Goal: Information Seeking & Learning: Check status

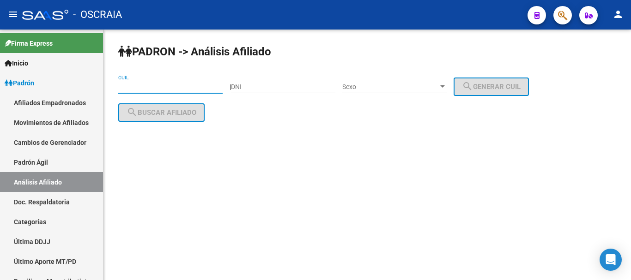
click at [161, 83] on input "CUIL" at bounding box center [170, 87] width 104 height 8
paste input "27-27100739-1"
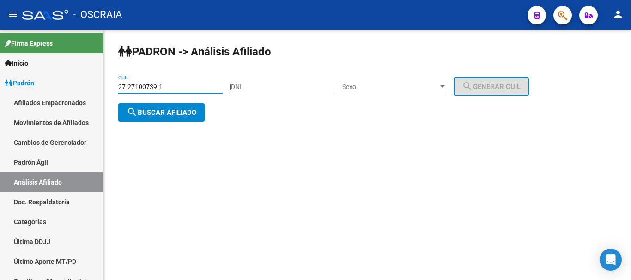
type input "27-27100739-1"
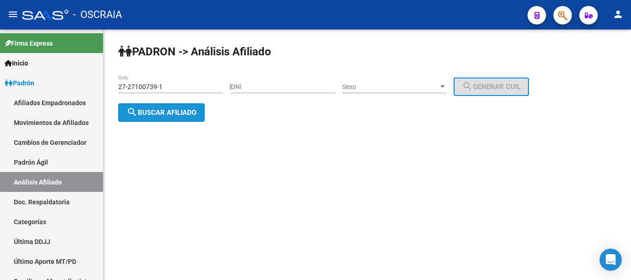
click at [189, 112] on span "search Buscar afiliado" at bounding box center [162, 113] width 70 height 8
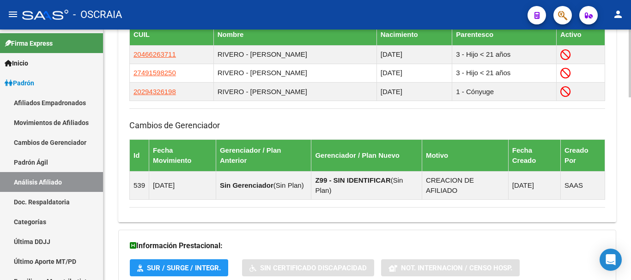
scroll to position [672, 0]
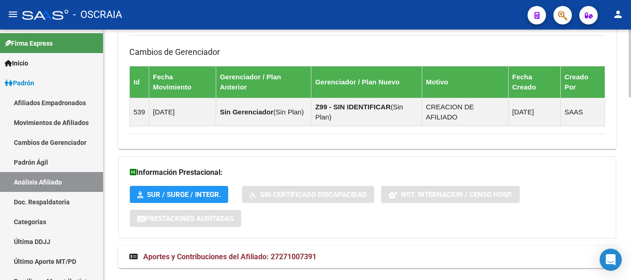
click at [231, 253] on span "Aportes y Contribuciones del Afiliado: 27271007391" at bounding box center [229, 257] width 173 height 9
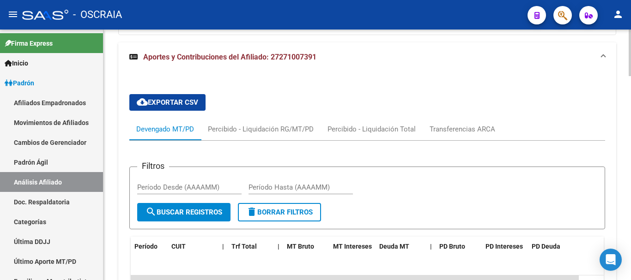
scroll to position [857, 0]
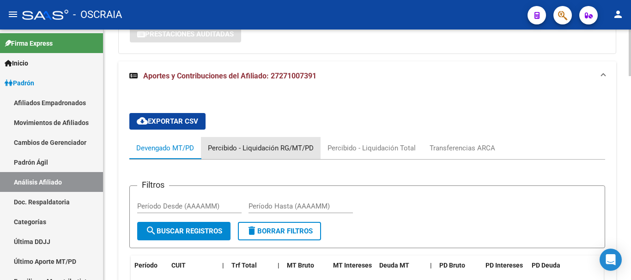
click at [273, 143] on div "Percibido - Liquidación RG/MT/PD" at bounding box center [261, 148] width 106 height 10
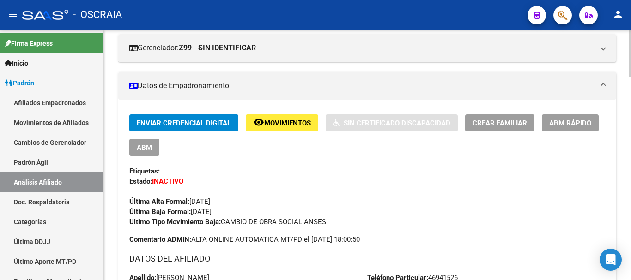
scroll to position [185, 0]
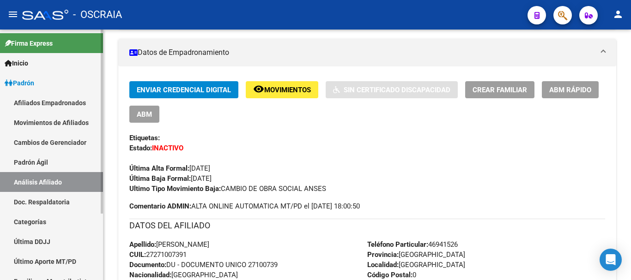
click at [48, 159] on link "Padrón Ágil" at bounding box center [51, 162] width 103 height 20
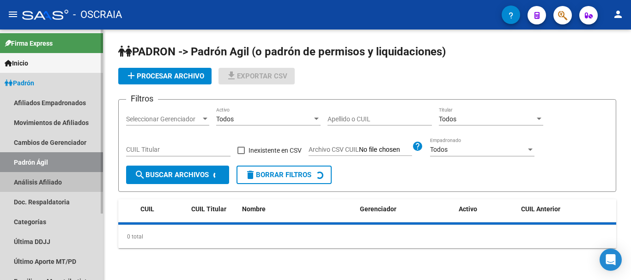
click at [50, 184] on link "Análisis Afiliado" at bounding box center [51, 182] width 103 height 20
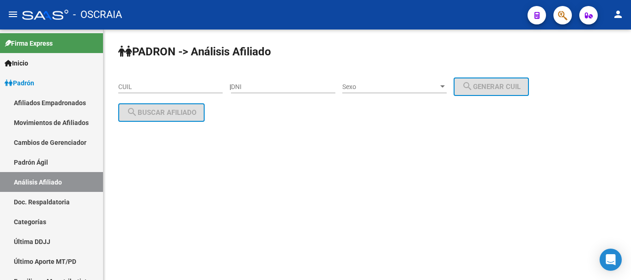
click at [159, 89] on input "CUIL" at bounding box center [170, 87] width 104 height 8
paste input "20-21575796-0"
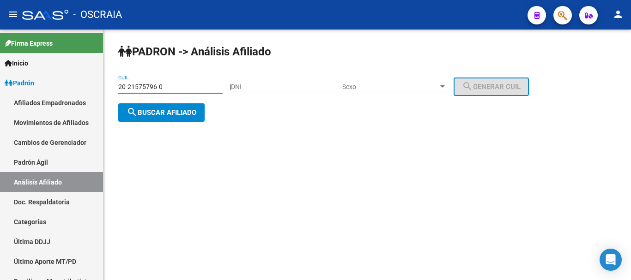
type input "20-21575796-0"
click at [175, 116] on span "search Buscar afiliado" at bounding box center [162, 113] width 70 height 8
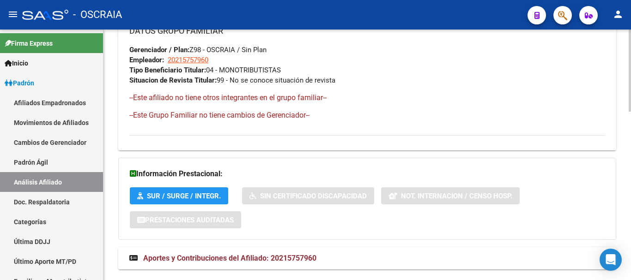
scroll to position [514, 0]
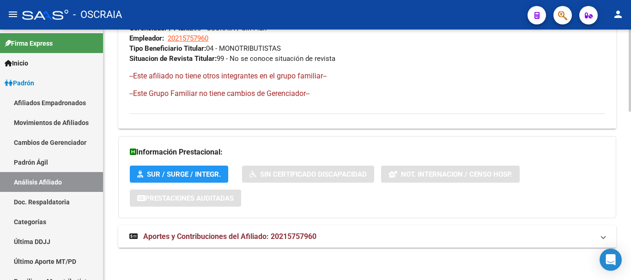
click at [201, 238] on span "Aportes y Contribuciones del Afiliado: 20215757960" at bounding box center [229, 236] width 173 height 9
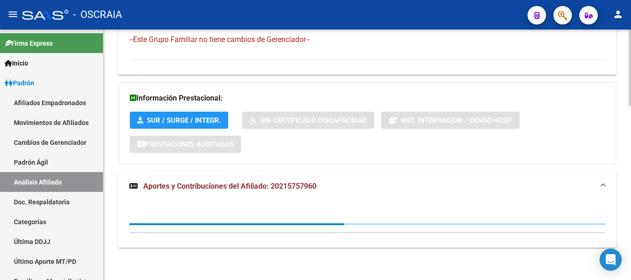
scroll to position [521, 0]
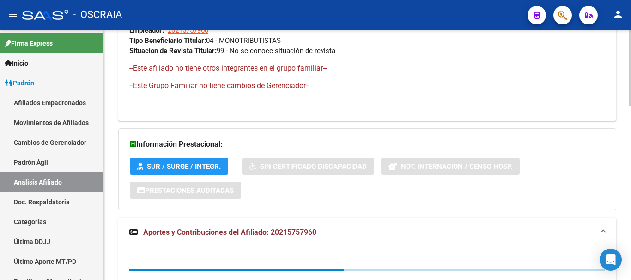
click at [521, 199] on div "Información Prestacional: SUR / SURGE / INTEGR. Sin Certificado Discapacidad No…" at bounding box center [367, 169] width 498 height 82
click at [403, 230] on mat-panel-title "Aportes y Contribuciones del Afiliado: 20215757960" at bounding box center [361, 233] width 465 height 10
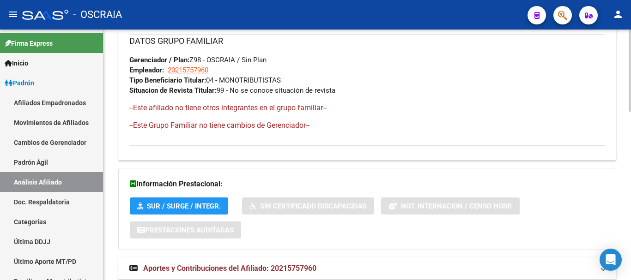
scroll to position [514, 0]
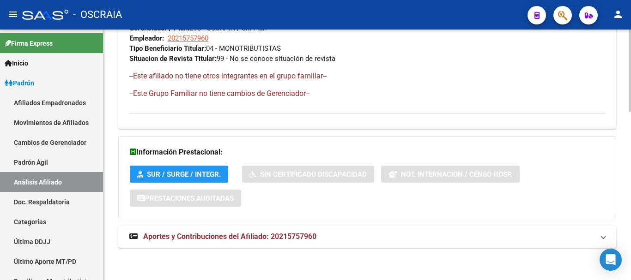
click at [193, 237] on span "Aportes y Contribuciones del Afiliado: 20215757960" at bounding box center [229, 236] width 173 height 9
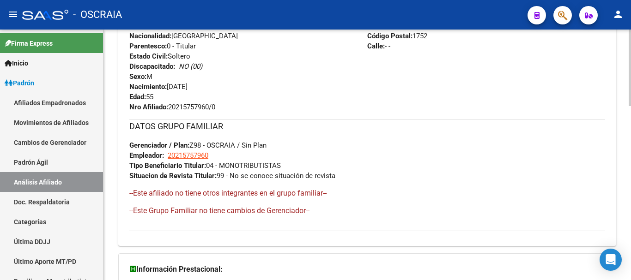
scroll to position [375, 0]
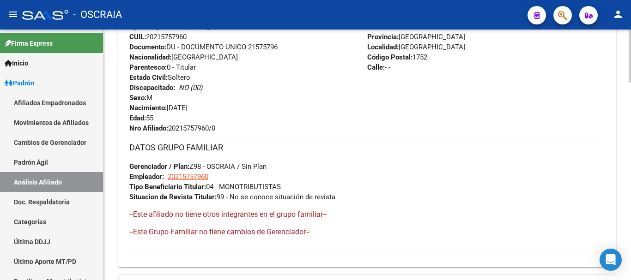
click at [427, 226] on div "DATOS GRUPO FAMILIAR Gerenciador / Plan: Z98 - OSCRAIA / Sin Plan Empleador: 20…" at bounding box center [367, 193] width 476 height 104
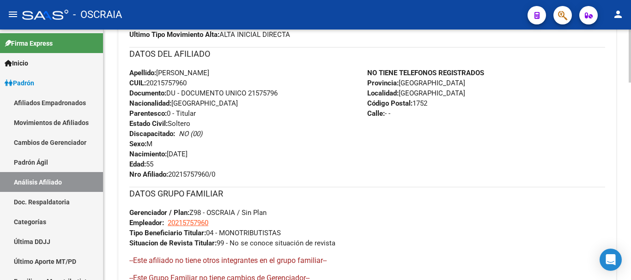
scroll to position [190, 0]
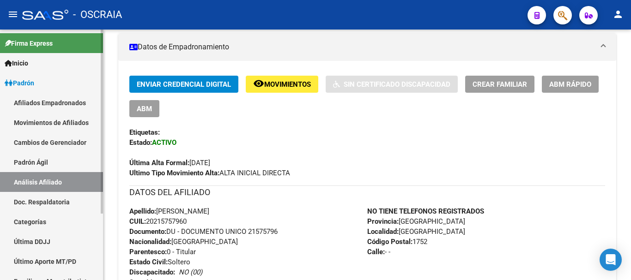
click at [60, 167] on link "Padrón Ágil" at bounding box center [51, 162] width 103 height 20
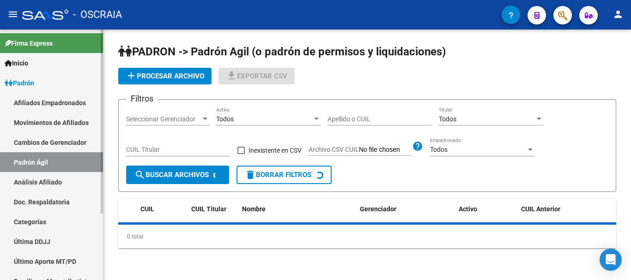
click at [58, 180] on link "Análisis Afiliado" at bounding box center [51, 182] width 103 height 20
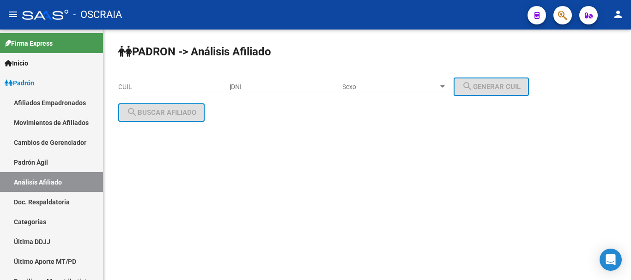
click at [138, 86] on input "CUIL" at bounding box center [170, 87] width 104 height 8
paste input "20-21850926-7"
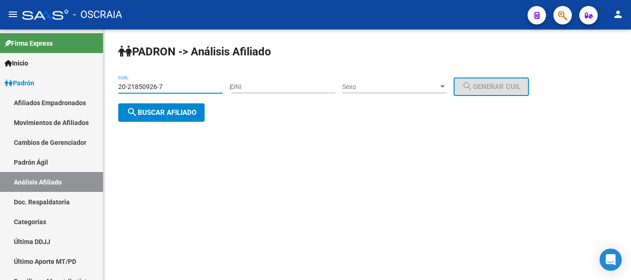
type input "20-21850926-7"
click at [199, 109] on button "search Buscar afiliado" at bounding box center [161, 112] width 86 height 18
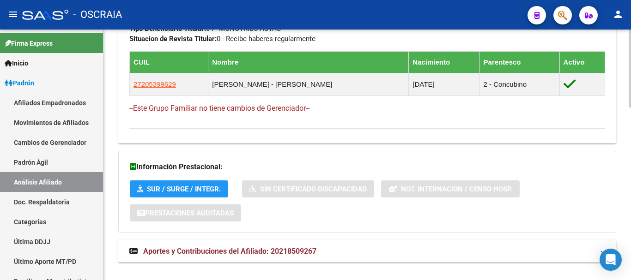
scroll to position [556, 0]
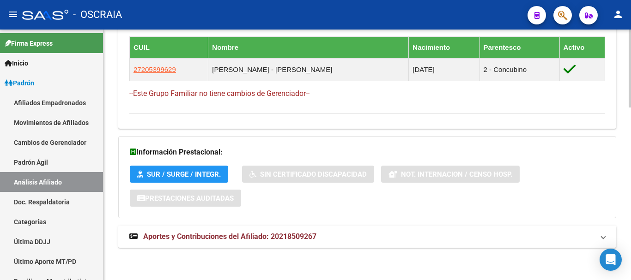
click at [255, 234] on span "Aportes y Contribuciones del Afiliado: 20218509267" at bounding box center [229, 236] width 173 height 9
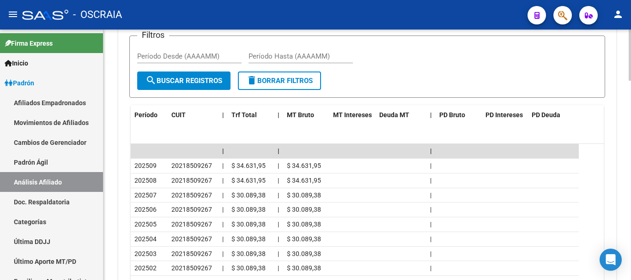
scroll to position [879, 0]
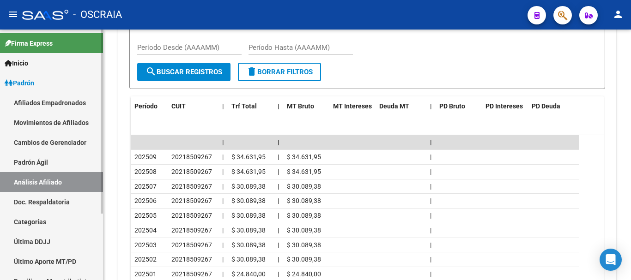
click at [48, 160] on link "Padrón Ágil" at bounding box center [51, 162] width 103 height 20
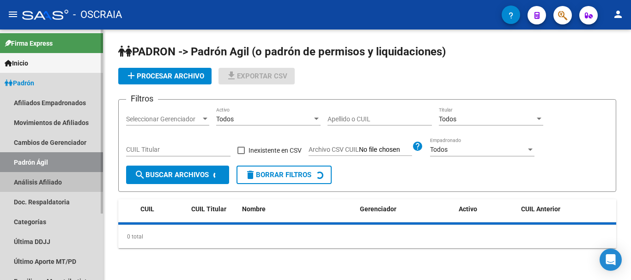
click at [47, 176] on link "Análisis Afiliado" at bounding box center [51, 182] width 103 height 20
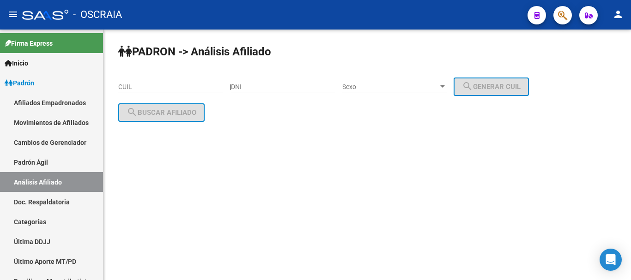
click at [160, 87] on input "CUIL" at bounding box center [170, 87] width 104 height 8
paste input "20-41715654-3"
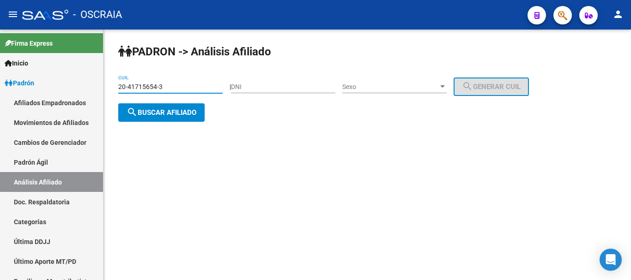
type input "20-41715654-3"
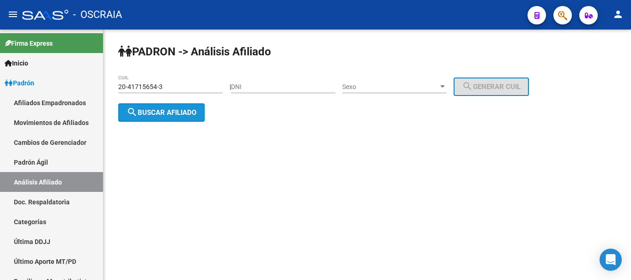
click at [177, 115] on span "search Buscar afiliado" at bounding box center [162, 113] width 70 height 8
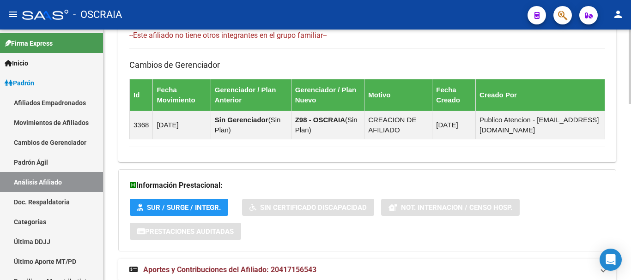
scroll to position [587, 0]
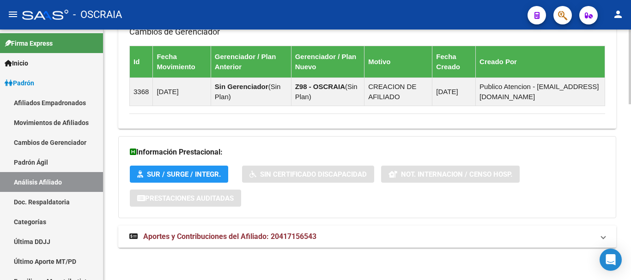
click at [244, 237] on span "Aportes y Contribuciones del Afiliado: 20417156543" at bounding box center [229, 236] width 173 height 9
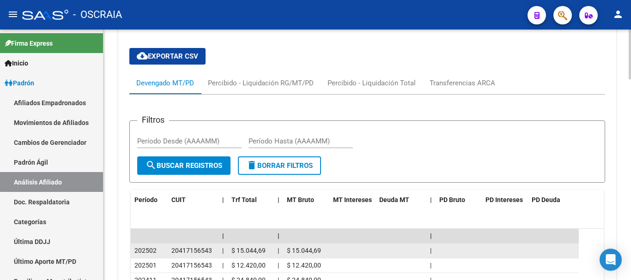
scroll to position [772, 0]
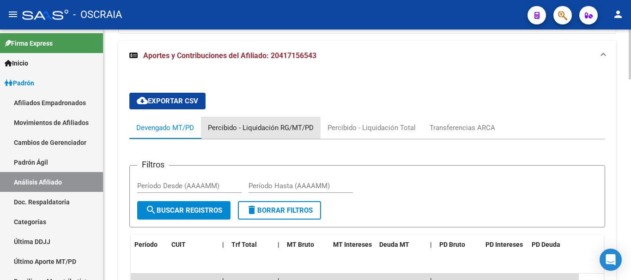
click at [259, 127] on div "Percibido - Liquidación RG/MT/PD" at bounding box center [261, 128] width 106 height 10
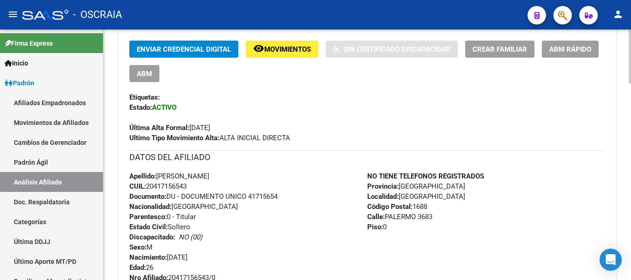
scroll to position [231, 0]
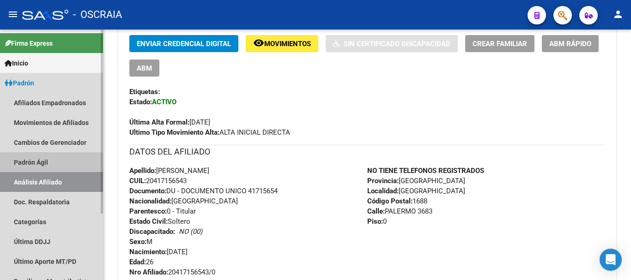
click at [37, 165] on link "Padrón Ágil" at bounding box center [51, 162] width 103 height 20
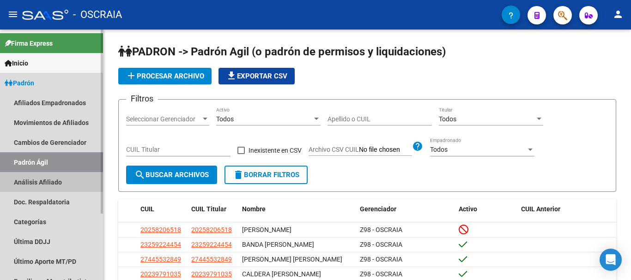
click at [30, 181] on link "Análisis Afiliado" at bounding box center [51, 182] width 103 height 20
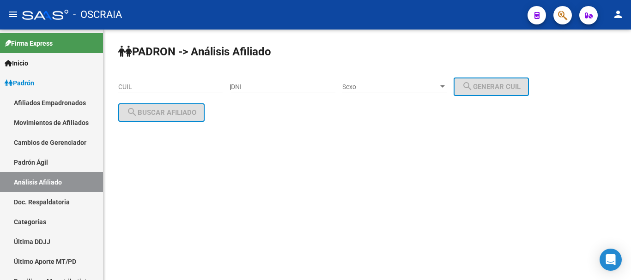
click at [164, 83] on input "CUIL" at bounding box center [170, 87] width 104 height 8
paste input "27-21347171-1"
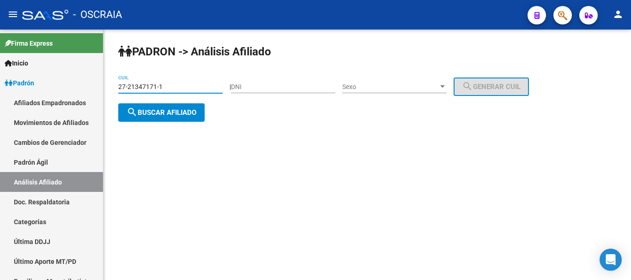
type input "27-21347171-1"
click at [171, 111] on span "search Buscar afiliado" at bounding box center [162, 113] width 70 height 8
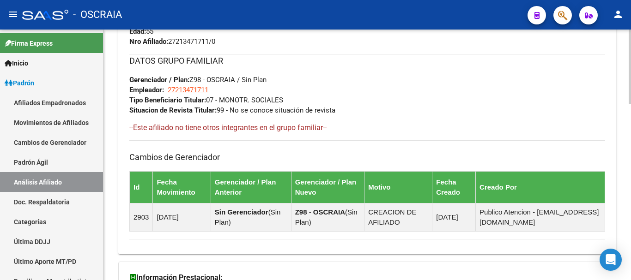
scroll to position [587, 0]
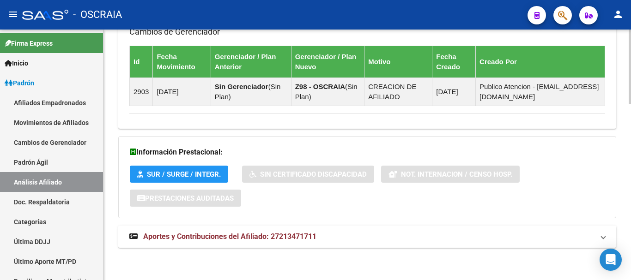
click at [228, 236] on span "Aportes y Contribuciones del Afiliado: 27213471711" at bounding box center [229, 236] width 173 height 9
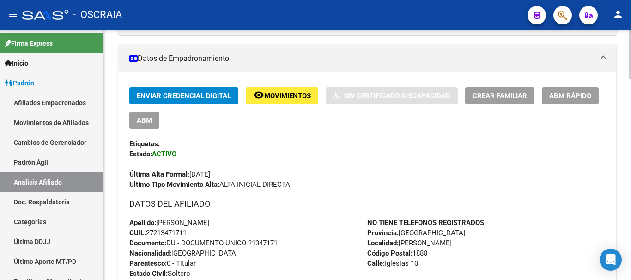
scroll to position [172, 0]
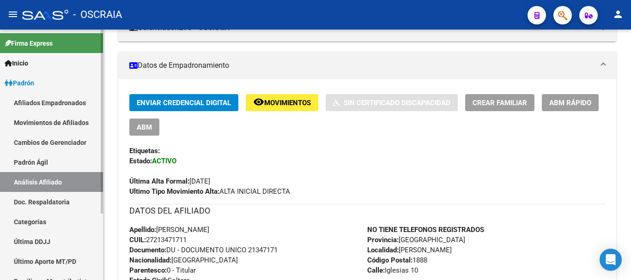
click at [35, 156] on link "Padrón Ágil" at bounding box center [51, 162] width 103 height 20
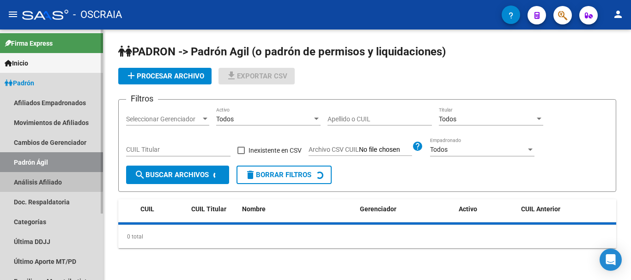
click at [33, 180] on link "Análisis Afiliado" at bounding box center [51, 182] width 103 height 20
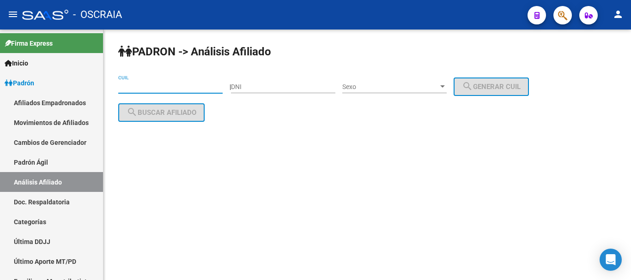
click at [153, 90] on input "CUIL" at bounding box center [170, 87] width 104 height 8
drag, startPoint x: 156, startPoint y: 79, endPoint x: 127, endPoint y: 137, distance: 64.4
click at [127, 137] on div "PADRON -> Análisis Afiliado CUIL | DNI Sexo Sexo search Generar CUIL search Bus…" at bounding box center [366, 91] width 527 height 122
click at [126, 86] on input "CUIL" at bounding box center [170, 87] width 104 height 8
paste input "20-28140512-9"
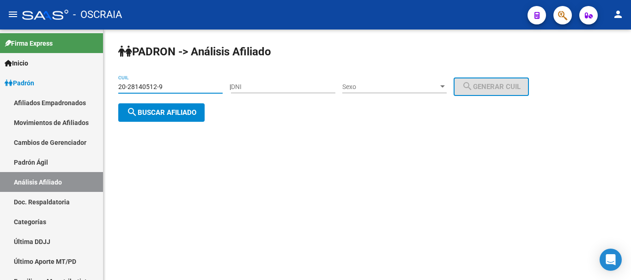
type input "20-28140512-9"
click at [186, 112] on span "search Buscar afiliado" at bounding box center [162, 113] width 70 height 8
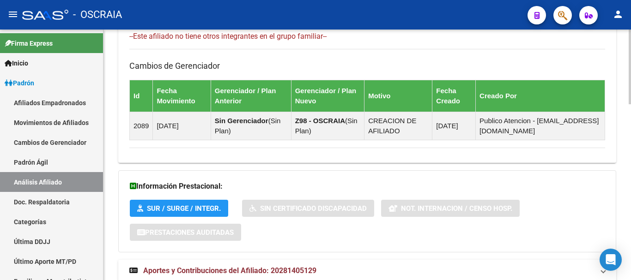
scroll to position [587, 0]
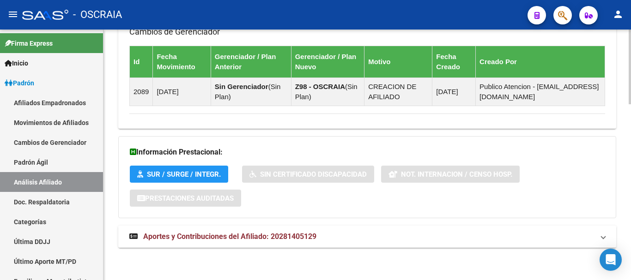
click at [242, 235] on span "Aportes y Contribuciones del Afiliado: 20281405129" at bounding box center [229, 236] width 173 height 9
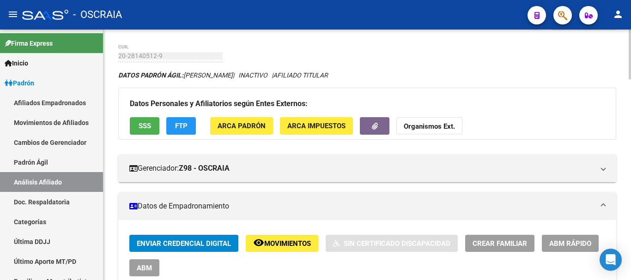
scroll to position [0, 0]
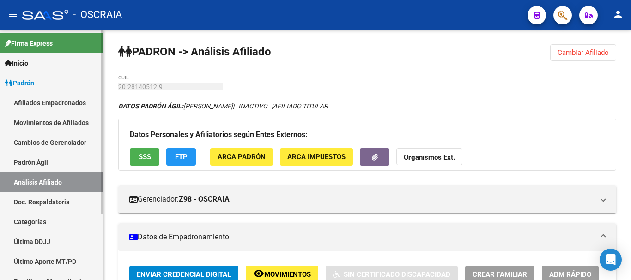
click at [63, 165] on link "Padrón Ágil" at bounding box center [51, 162] width 103 height 20
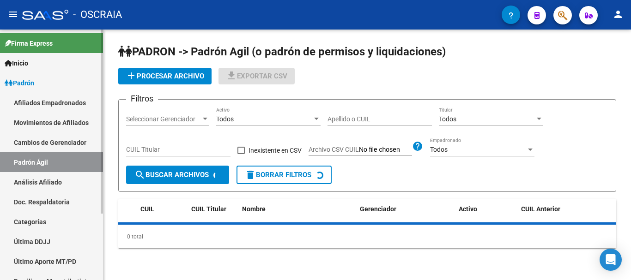
click at [61, 181] on link "Análisis Afiliado" at bounding box center [51, 182] width 103 height 20
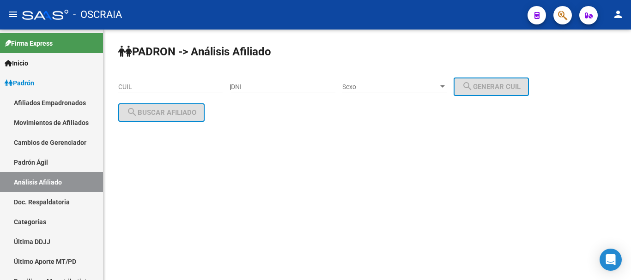
click at [158, 91] on div "CUIL" at bounding box center [170, 84] width 104 height 18
click at [158, 88] on input "CUIL" at bounding box center [170, 87] width 104 height 8
paste input "20-25231905-1"
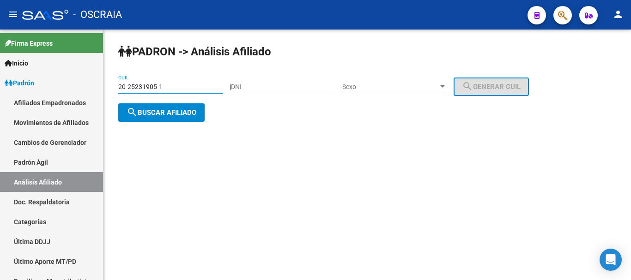
type input "20-25231905-1"
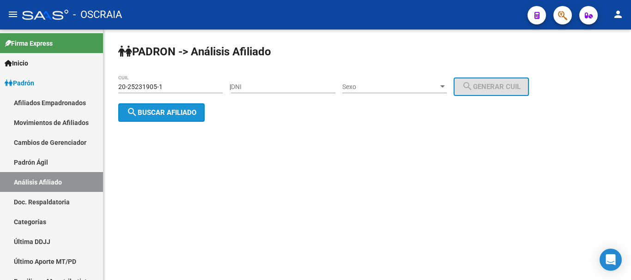
click at [193, 110] on span "search Buscar afiliado" at bounding box center [162, 113] width 70 height 8
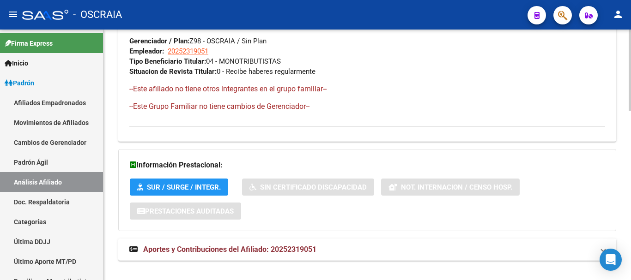
scroll to position [521, 0]
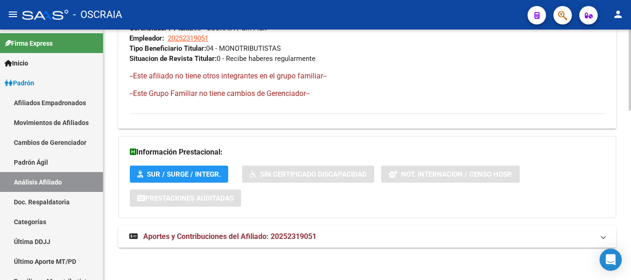
click at [257, 238] on span "Aportes y Contribuciones del Afiliado: 20252319051" at bounding box center [229, 236] width 173 height 9
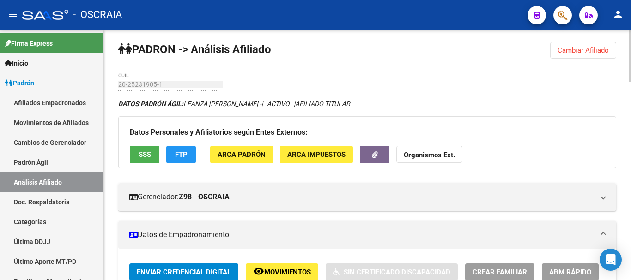
scroll to position [0, 0]
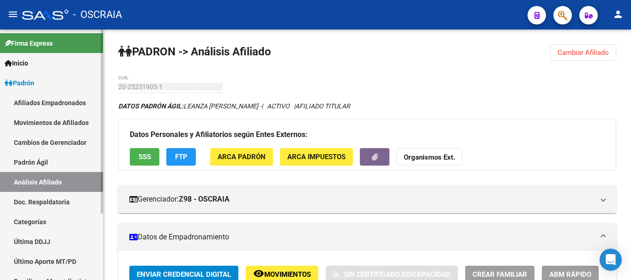
click at [40, 161] on link "Padrón Ágil" at bounding box center [51, 162] width 103 height 20
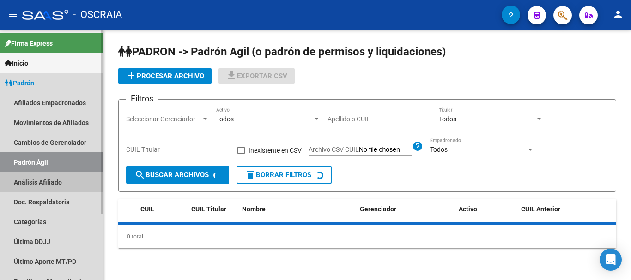
click at [40, 178] on link "Análisis Afiliado" at bounding box center [51, 182] width 103 height 20
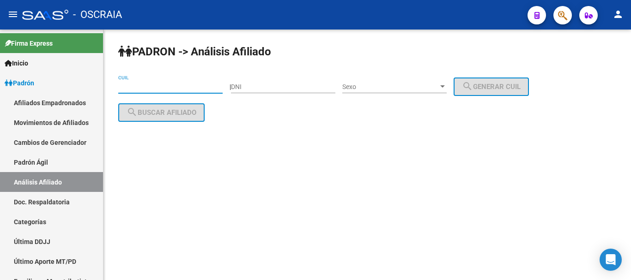
click at [149, 91] on input "CUIL" at bounding box center [170, 87] width 104 height 8
paste input "27-20061013-5"
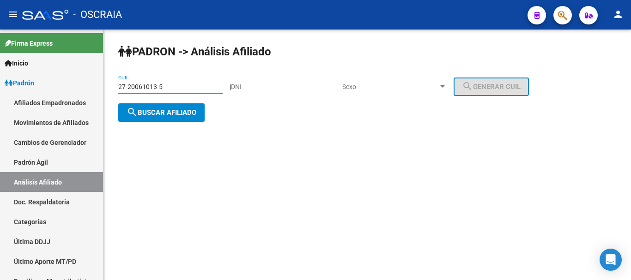
type input "27-20061013-5"
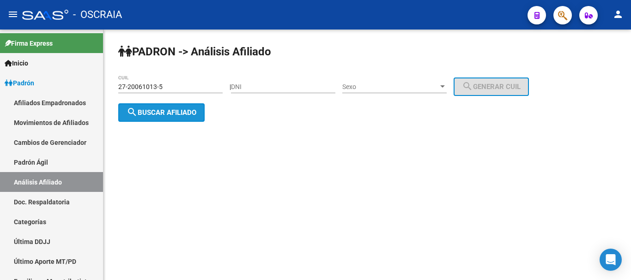
click at [188, 115] on span "search Buscar afiliado" at bounding box center [162, 113] width 70 height 8
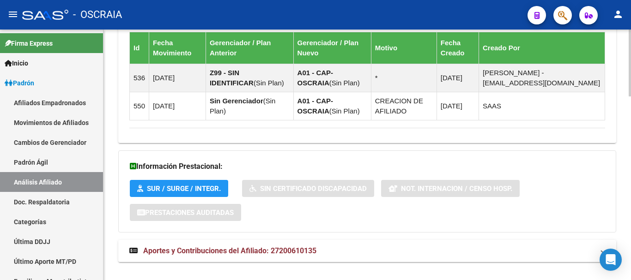
scroll to position [690, 0]
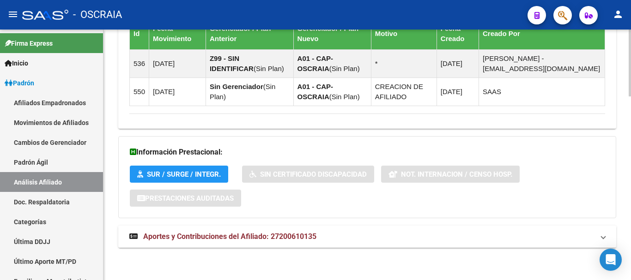
click at [247, 230] on mat-expansion-panel-header "Aportes y Contribuciones del Afiliado: 27200610135" at bounding box center [367, 237] width 498 height 22
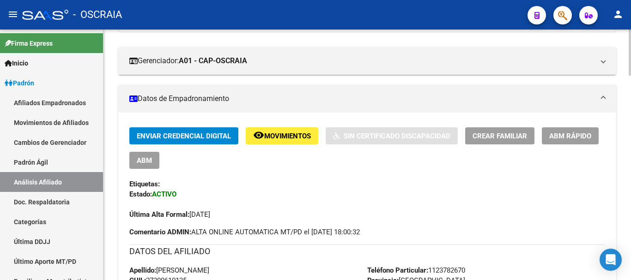
scroll to position [0, 0]
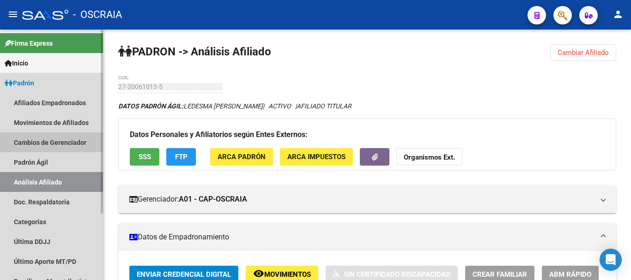
click at [39, 151] on link "Cambios de Gerenciador" at bounding box center [51, 143] width 103 height 20
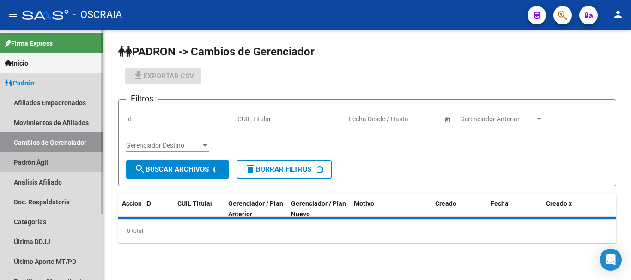
click at [40, 161] on link "Padrón Ágil" at bounding box center [51, 162] width 103 height 20
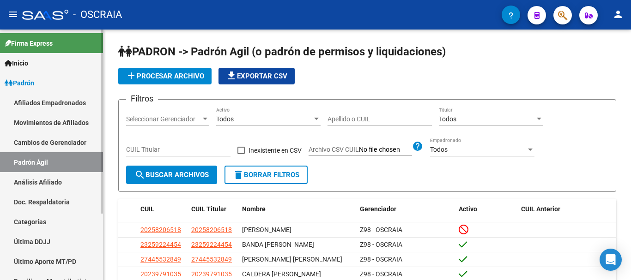
click at [46, 182] on link "Análisis Afiliado" at bounding box center [51, 182] width 103 height 20
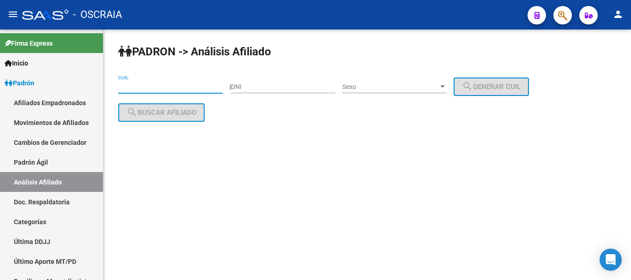
click at [143, 84] on input "CUIL" at bounding box center [170, 87] width 104 height 8
paste input "20-23087851-0"
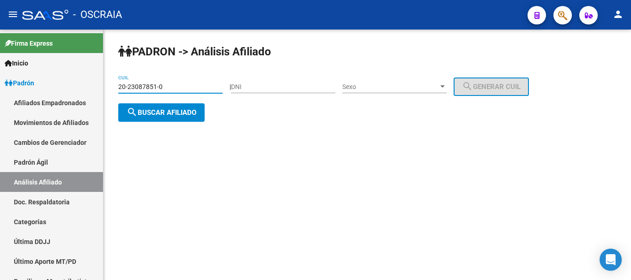
type input "20-23087851-0"
click at [188, 114] on span "search Buscar afiliado" at bounding box center [162, 113] width 70 height 8
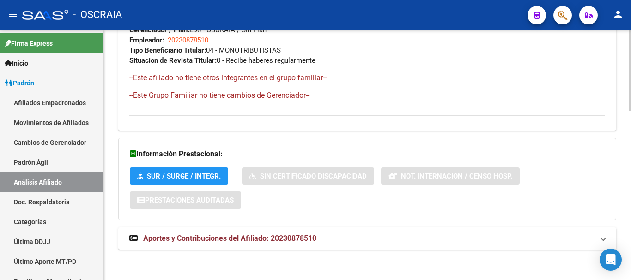
scroll to position [521, 0]
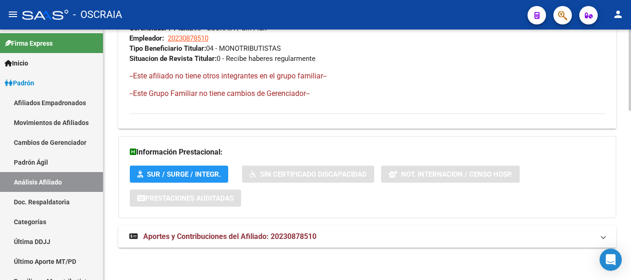
click at [230, 232] on span "Aportes y Contribuciones del Afiliado: 20230878510" at bounding box center [229, 236] width 173 height 9
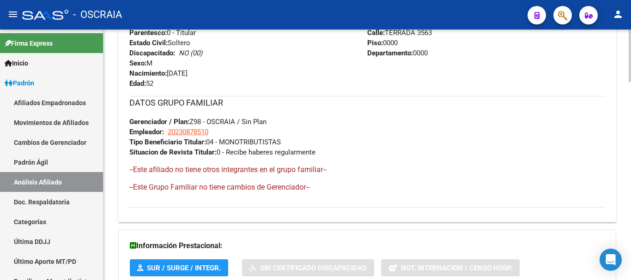
scroll to position [429, 0]
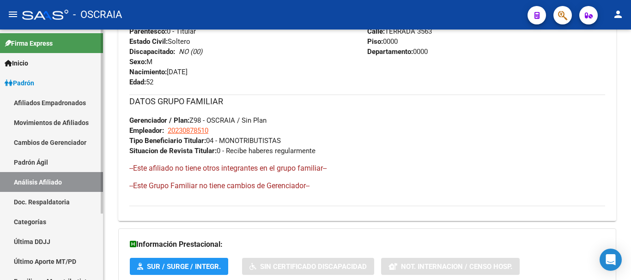
click at [46, 158] on link "Padrón Ágil" at bounding box center [51, 162] width 103 height 20
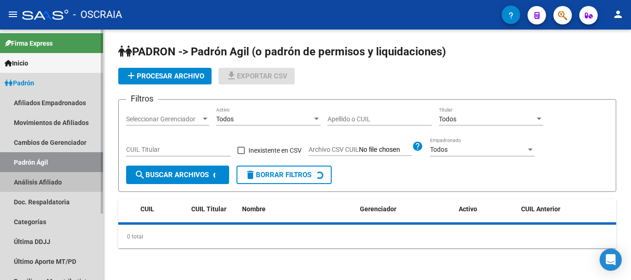
click at [48, 182] on link "Análisis Afiliado" at bounding box center [51, 182] width 103 height 20
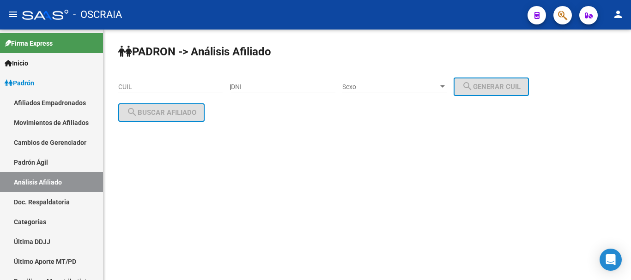
click at [151, 88] on input "CUIL" at bounding box center [170, 87] width 104 height 8
paste input "23-12176646-9"
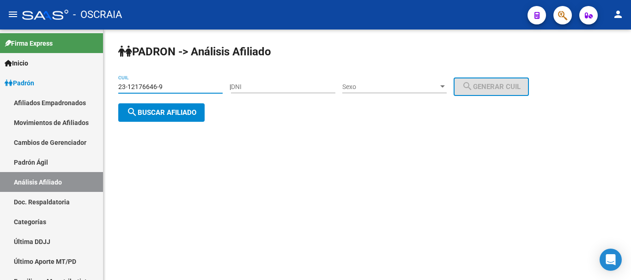
type input "23-12176646-9"
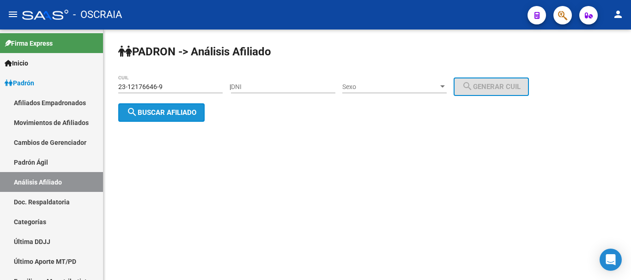
click at [183, 111] on span "search Buscar afiliado" at bounding box center [162, 113] width 70 height 8
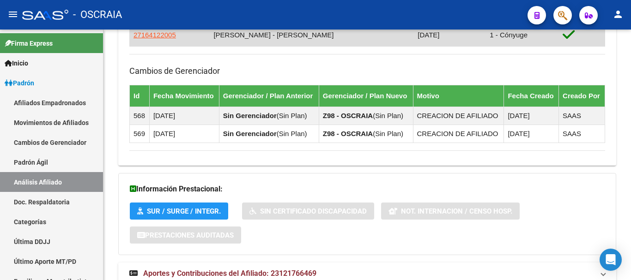
scroll to position [610, 0]
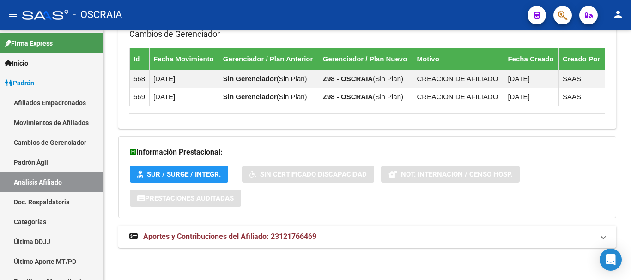
click at [236, 240] on span "Aportes y Contribuciones del Afiliado: 23121766469" at bounding box center [229, 236] width 173 height 9
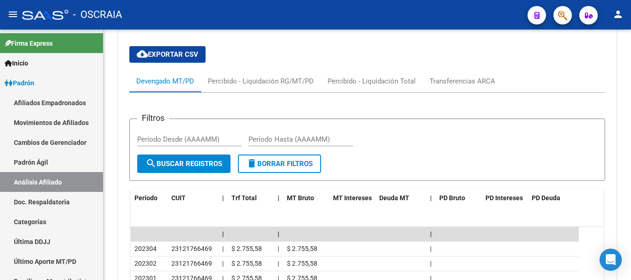
scroll to position [840, 0]
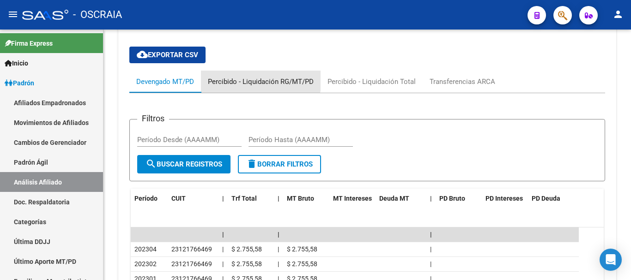
click at [253, 77] on div "Percibido - Liquidación RG/MT/PD" at bounding box center [261, 82] width 106 height 10
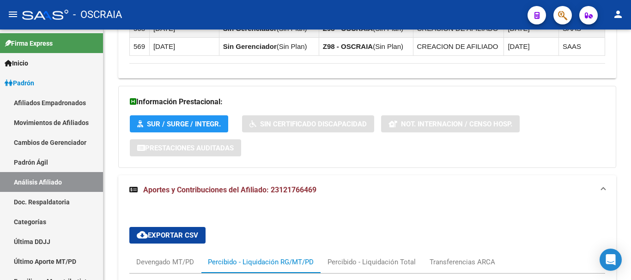
scroll to position [673, 0]
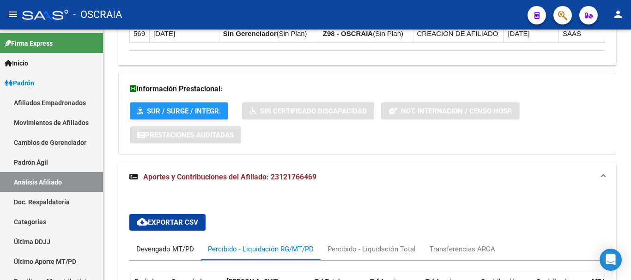
click at [153, 251] on div "Devengado MT/PD" at bounding box center [165, 249] width 58 height 10
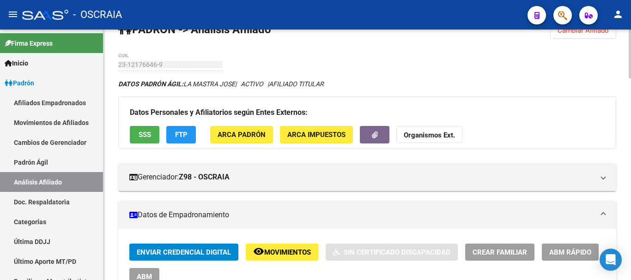
scroll to position [14, 0]
